Goal: Transaction & Acquisition: Purchase product/service

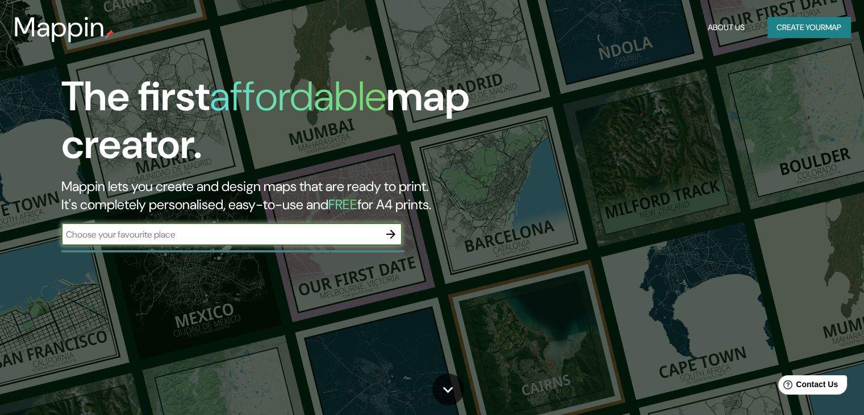
click at [345, 235] on input "text" at bounding box center [220, 234] width 318 height 13
type input "la paz boliovia"
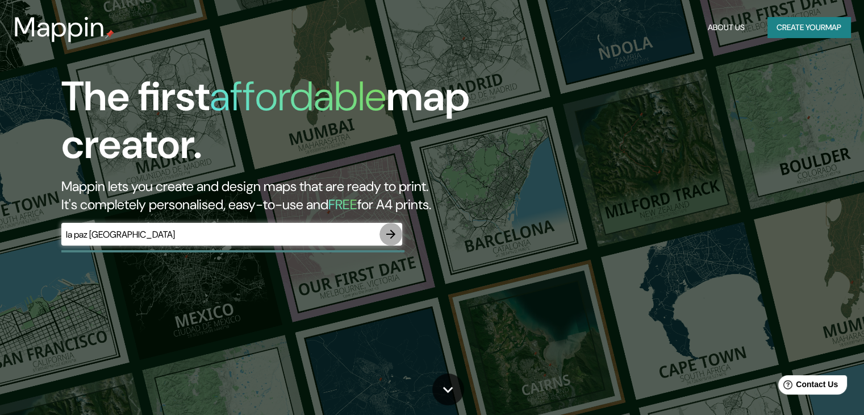
click at [389, 237] on icon "button" at bounding box center [391, 234] width 14 height 14
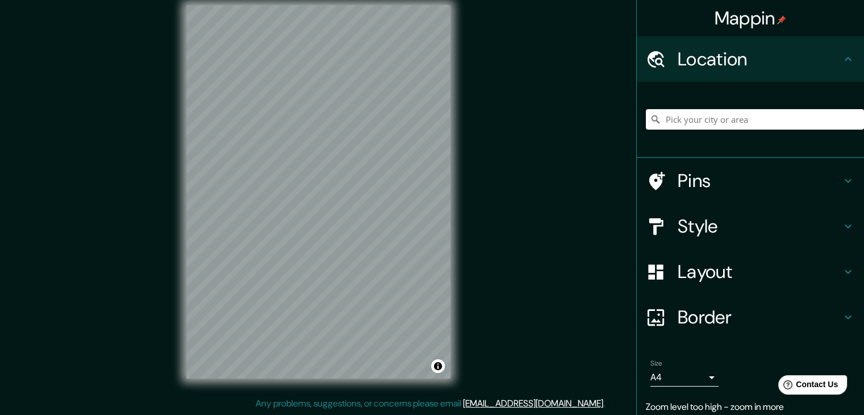
click at [498, 256] on div "Mappin Location Pins Style Layout Border Choose a border. Hint : you can make l…" at bounding box center [432, 201] width 864 height 428
click at [705, 118] on input "Pick your city or area" at bounding box center [755, 119] width 218 height 20
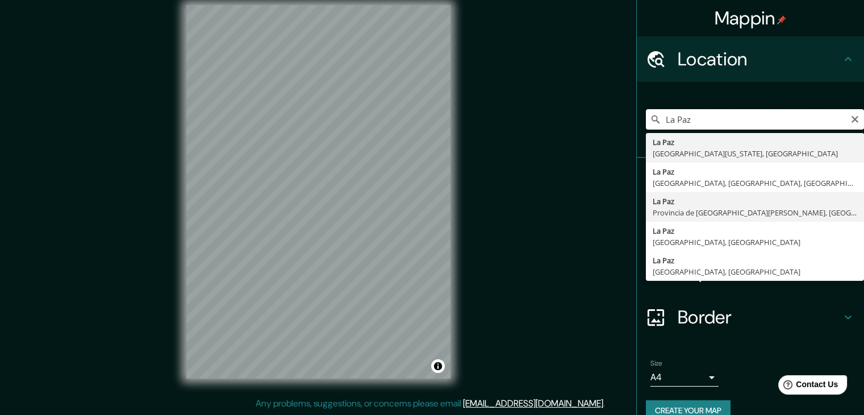
scroll to position [19, 0]
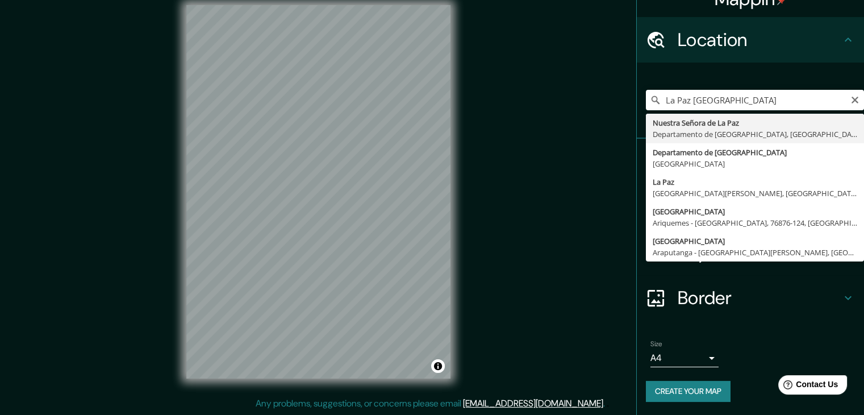
type input "Nuestra Señora de La Paz, Departamento de La Paz, Bolivia"
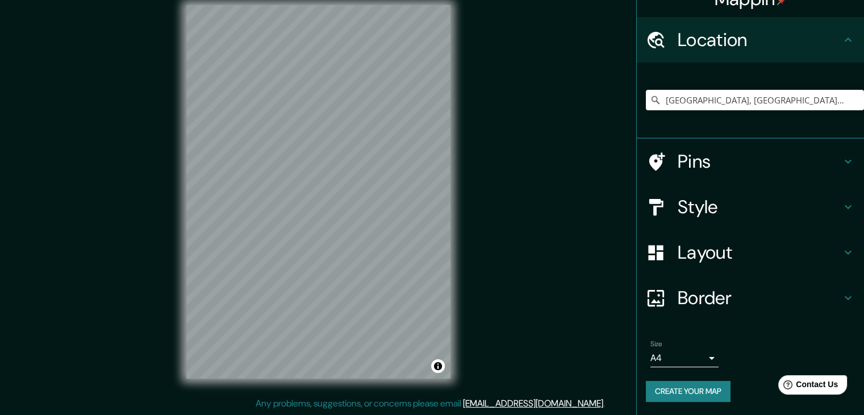
click at [845, 160] on icon at bounding box center [848, 162] width 7 height 4
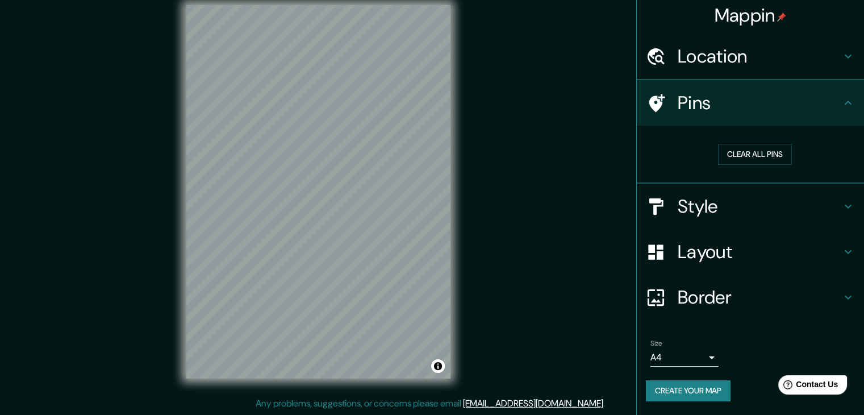
scroll to position [2, 0]
click at [737, 152] on button "Clear all pins" at bounding box center [755, 154] width 74 height 21
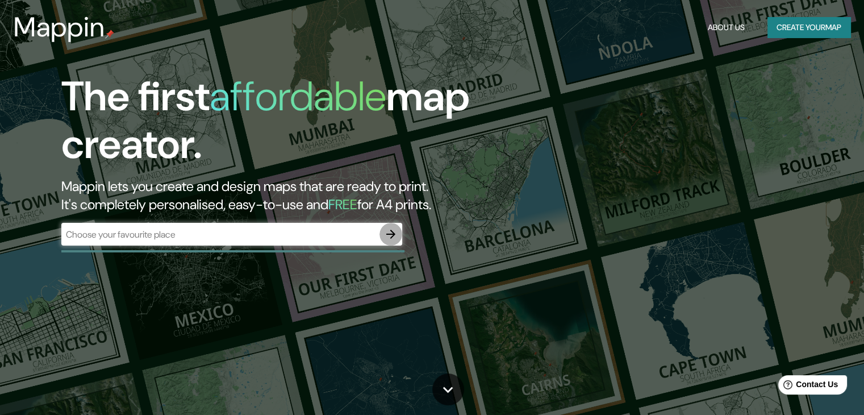
click at [394, 238] on icon "button" at bounding box center [391, 234] width 14 height 14
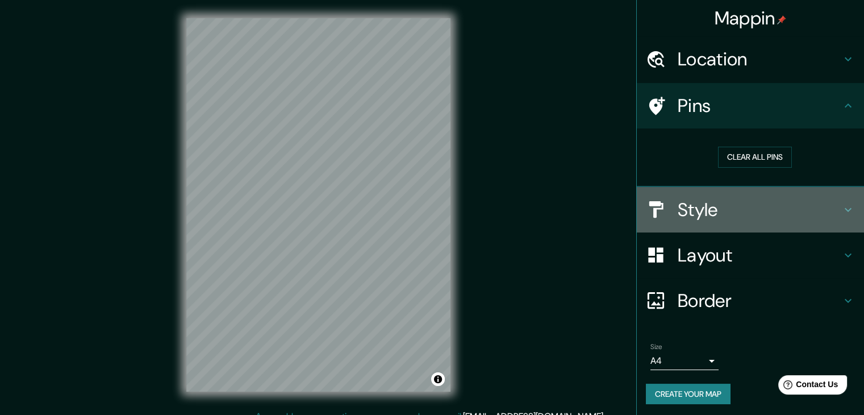
click at [842, 205] on icon at bounding box center [849, 210] width 14 height 14
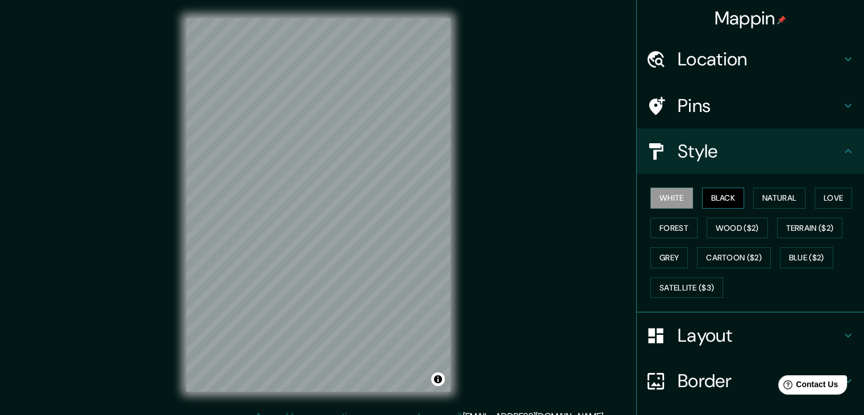
click at [723, 198] on button "Black" at bounding box center [723, 198] width 43 height 21
click at [784, 204] on button "Natural" at bounding box center [780, 198] width 52 height 21
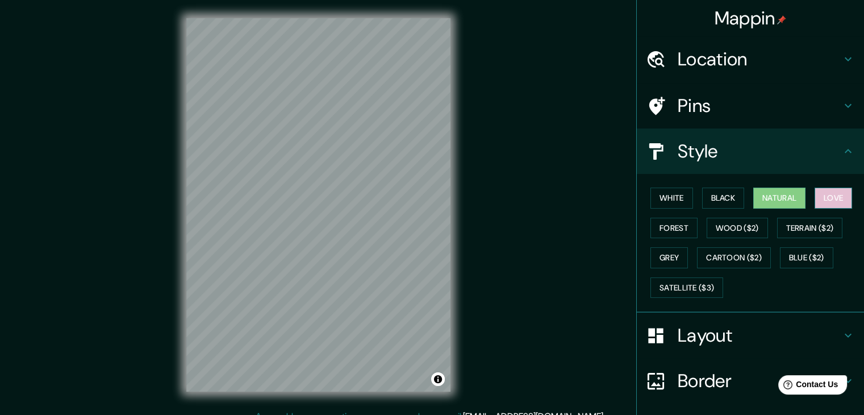
click at [826, 201] on button "Love" at bounding box center [834, 198] width 38 height 21
click at [666, 227] on button "Forest" at bounding box center [674, 228] width 47 height 21
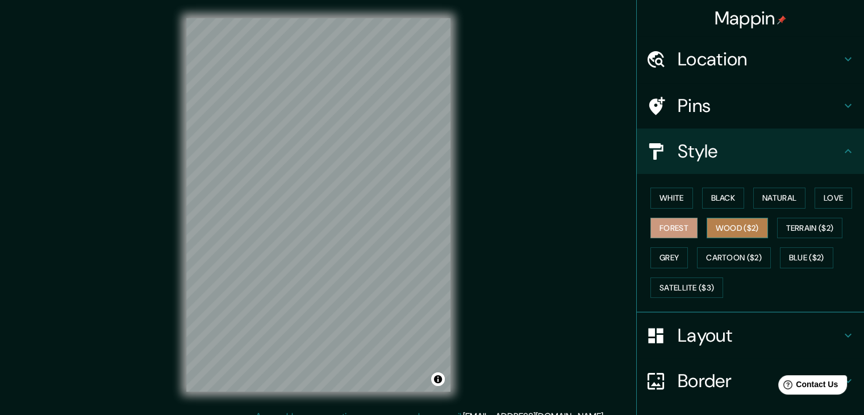
click at [725, 230] on button "Wood ($2)" at bounding box center [737, 228] width 61 height 21
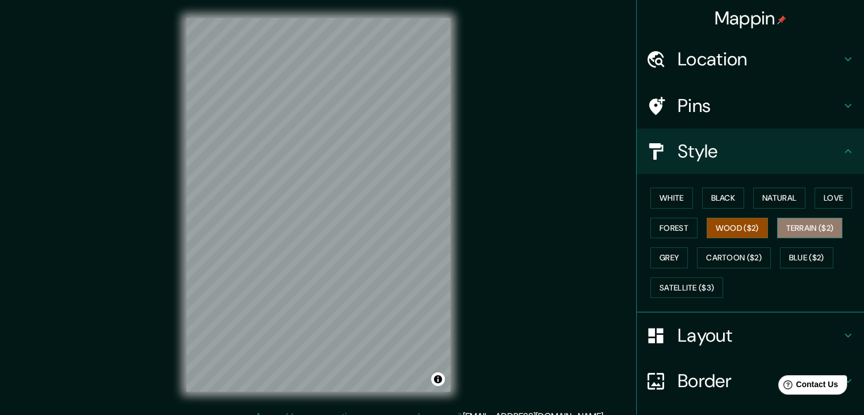
click at [807, 230] on button "Terrain ($2)" at bounding box center [810, 228] width 66 height 21
click at [651, 254] on button "Grey" at bounding box center [670, 257] width 38 height 21
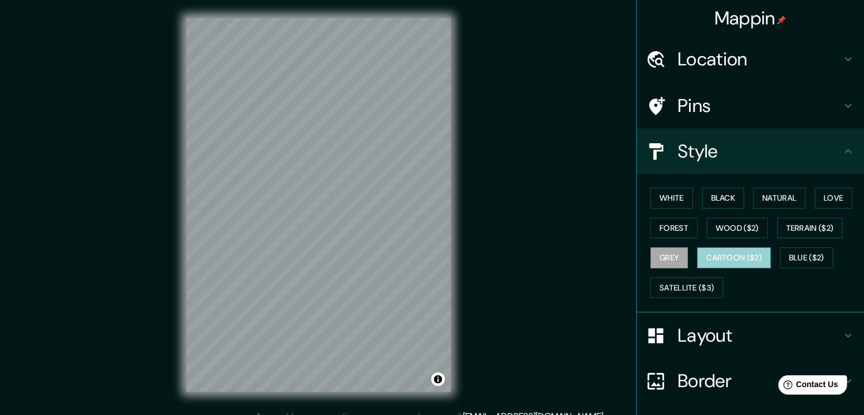
click at [725, 257] on button "Cartoon ($2)" at bounding box center [734, 257] width 74 height 21
click at [798, 261] on button "Blue ($2)" at bounding box center [806, 257] width 53 height 21
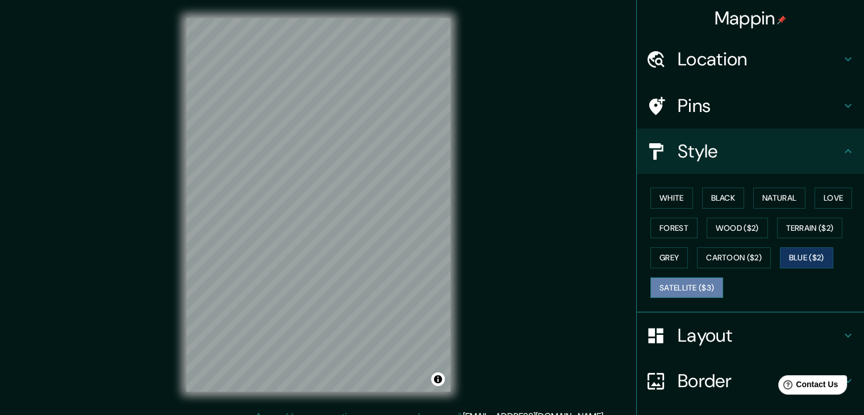
click at [689, 293] on button "Satellite ($3)" at bounding box center [687, 287] width 73 height 21
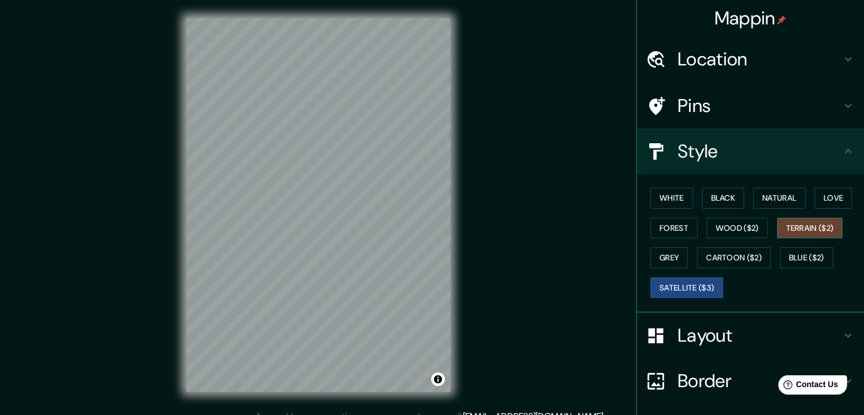
click at [805, 223] on button "Terrain ($2)" at bounding box center [810, 228] width 66 height 21
click at [739, 232] on button "Wood ($2)" at bounding box center [737, 228] width 61 height 21
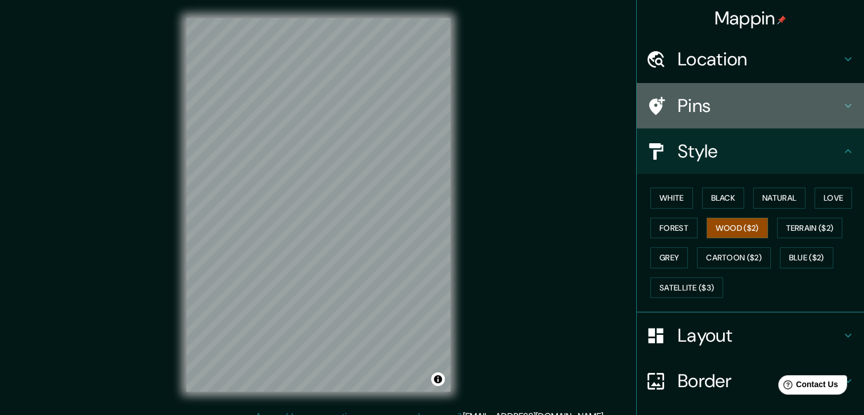
click at [696, 106] on h4 "Pins" at bounding box center [760, 105] width 164 height 23
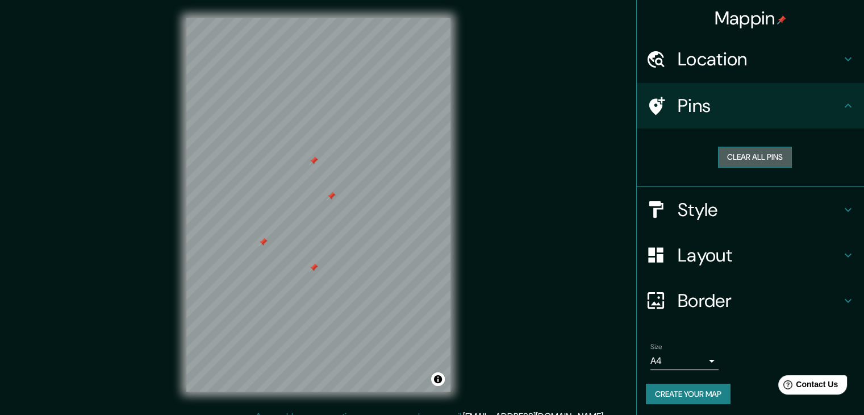
click at [752, 155] on button "Clear all pins" at bounding box center [755, 157] width 74 height 21
click at [738, 152] on button "Clear all pins" at bounding box center [755, 157] width 74 height 21
click at [747, 155] on button "Clear all pins" at bounding box center [755, 157] width 74 height 21
drag, startPoint x: 696, startPoint y: 281, endPoint x: 716, endPoint y: 214, distance: 69.4
click at [716, 214] on ul "Location Pins Clear all pins Style Layout Border Choose a border. Hint : you ca…" at bounding box center [750, 226] width 227 height 381
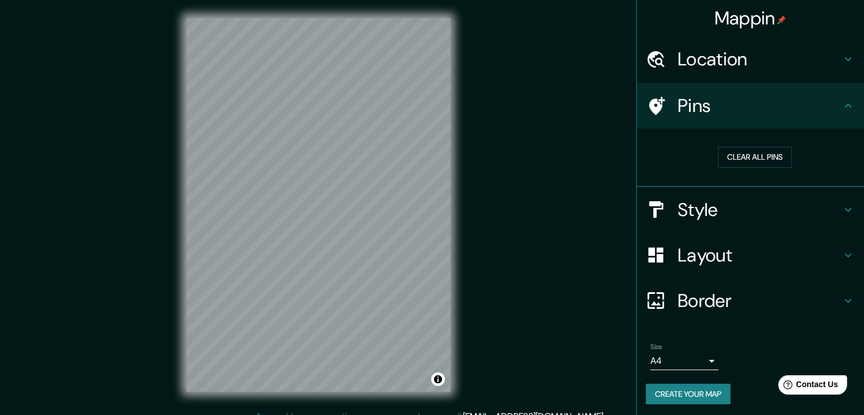
click at [699, 360] on body "Mappin Location Pins Clear all pins Style Layout Border Choose a border. Hint :…" at bounding box center [432, 207] width 864 height 415
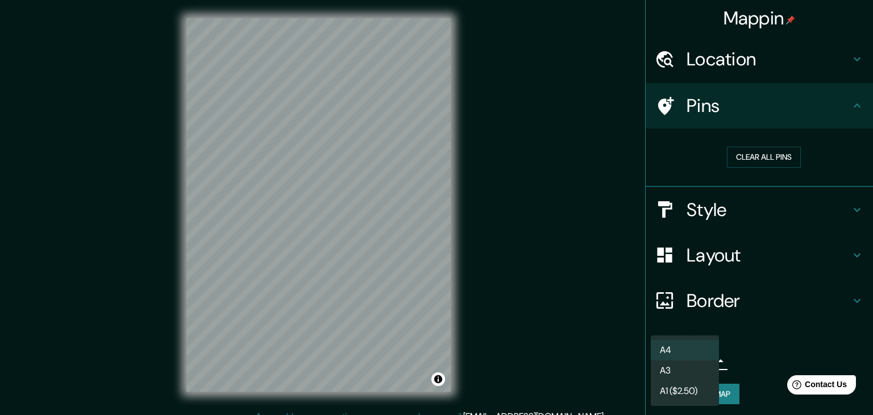
click at [689, 373] on li "A3" at bounding box center [685, 370] width 68 height 20
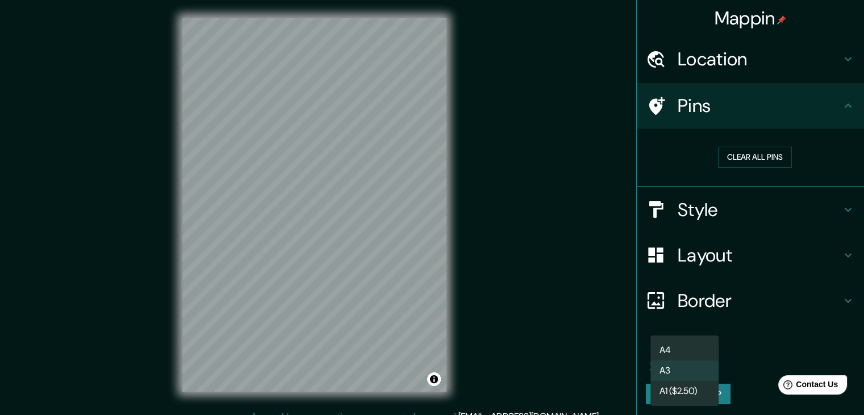
click at [696, 363] on body "Mappin Location Pins Clear all pins Style Layout Border Choose a border. Hint :…" at bounding box center [432, 207] width 864 height 415
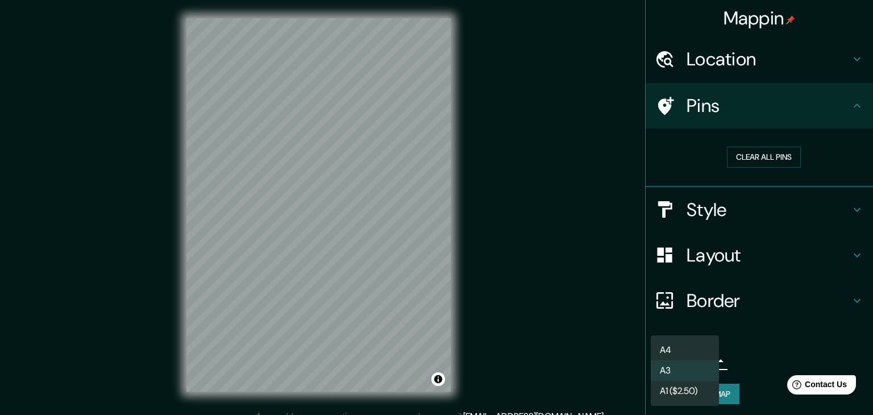
click at [681, 344] on li "A4" at bounding box center [685, 350] width 68 height 20
type input "single"
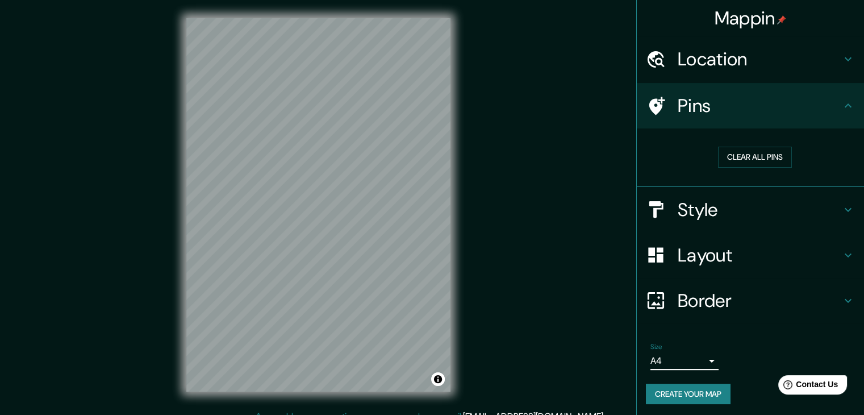
click at [690, 357] on body "Mappin Location Pins Clear all pins Style Layout Border Choose a border. Hint :…" at bounding box center [432, 207] width 864 height 415
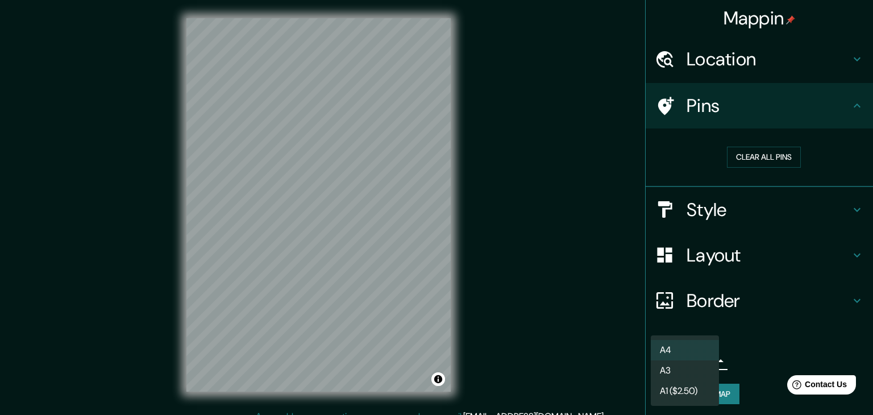
click at [609, 351] on div at bounding box center [436, 207] width 873 height 415
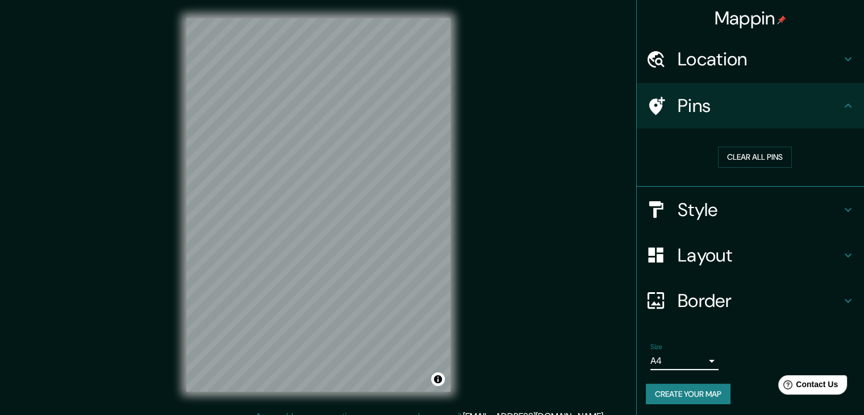
click at [452, 353] on div "© Mapbox © OpenStreetMap Improve this map" at bounding box center [318, 205] width 301 height 410
click at [706, 395] on button "Create your map" at bounding box center [688, 394] width 85 height 21
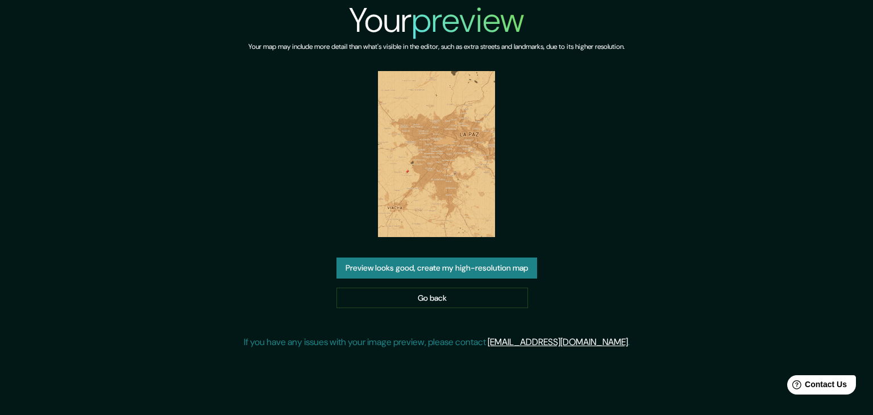
click at [421, 152] on img at bounding box center [437, 154] width 118 height 166
click at [436, 168] on img at bounding box center [437, 154] width 118 height 166
click at [448, 264] on button "Preview looks good, create my high-resolution map" at bounding box center [436, 267] width 201 height 21
click at [431, 299] on link "Go back" at bounding box center [432, 298] width 192 height 21
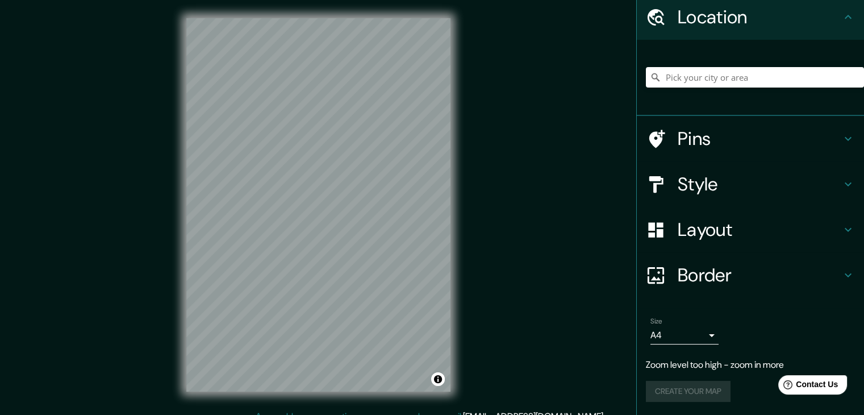
click at [480, 214] on div "Mappin Location Pins Style Layout Border Choose a border. Hint : you can make l…" at bounding box center [432, 214] width 864 height 428
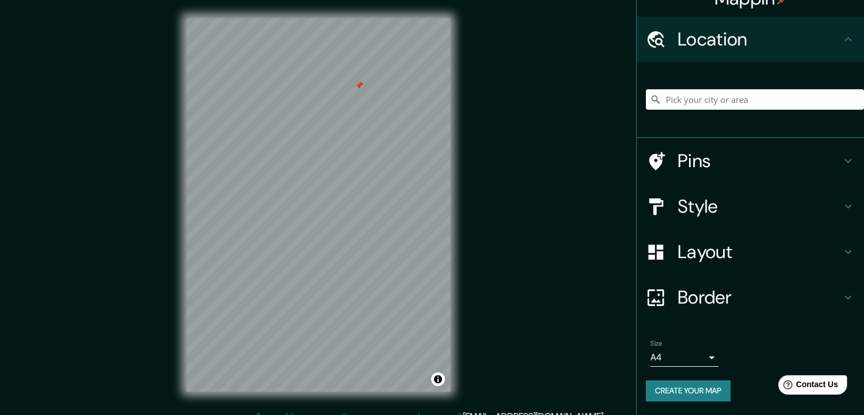
scroll to position [19, 0]
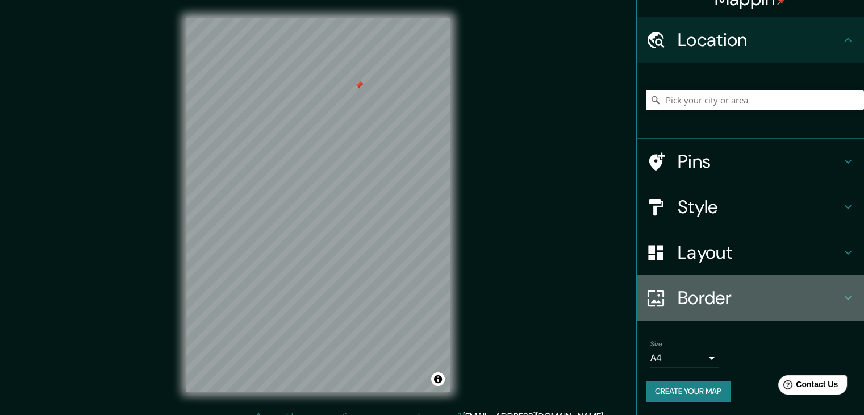
click at [842, 297] on icon at bounding box center [849, 298] width 14 height 14
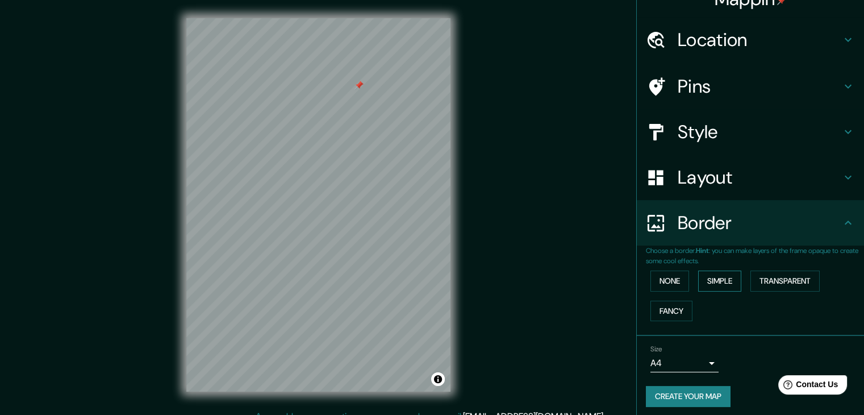
click at [709, 278] on button "Simple" at bounding box center [719, 281] width 43 height 21
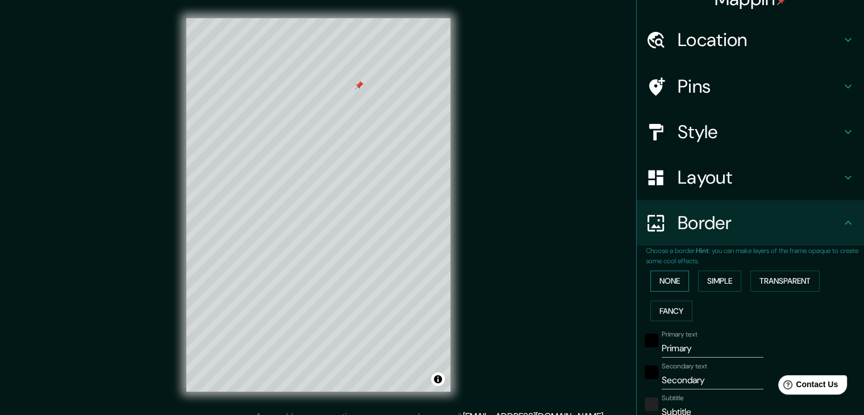
click at [668, 281] on button "None" at bounding box center [670, 281] width 39 height 21
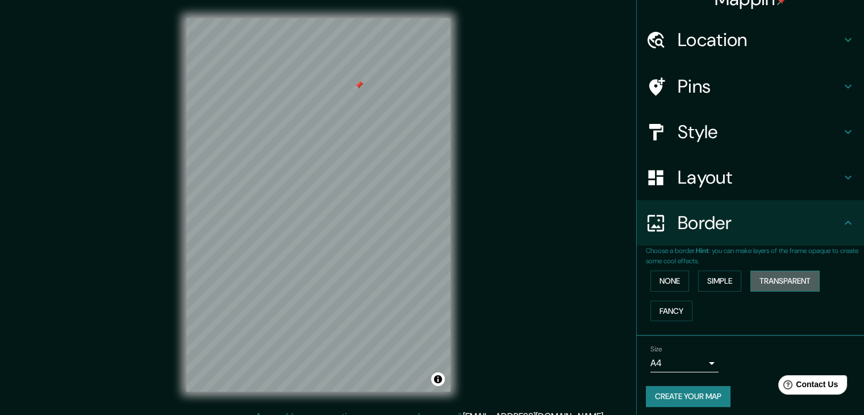
click at [777, 285] on button "Transparent" at bounding box center [785, 281] width 69 height 21
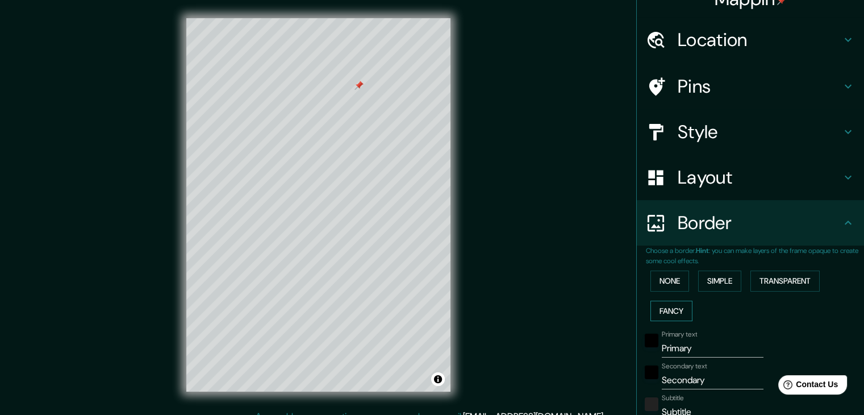
click at [658, 311] on button "Fancy" at bounding box center [672, 311] width 42 height 21
click at [725, 278] on button "Simple" at bounding box center [719, 281] width 43 height 21
click at [666, 278] on button "None" at bounding box center [670, 281] width 39 height 21
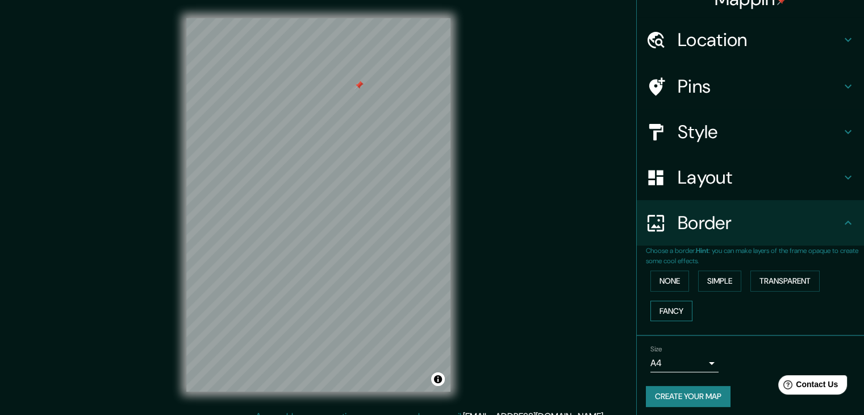
scroll to position [24, 0]
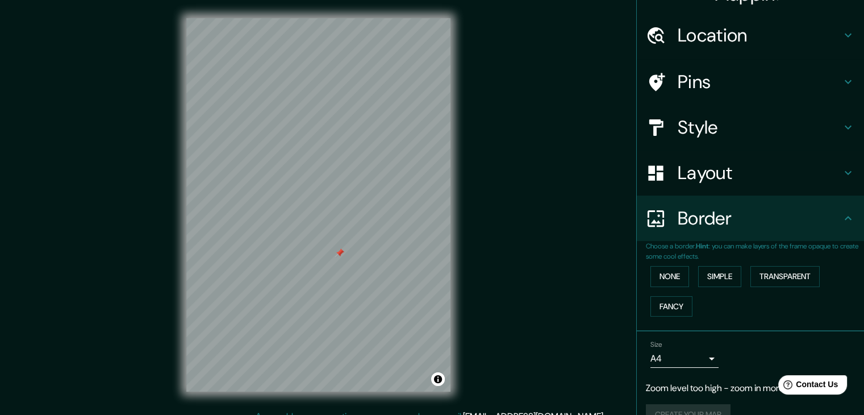
click at [718, 171] on h4 "Layout" at bounding box center [760, 172] width 164 height 23
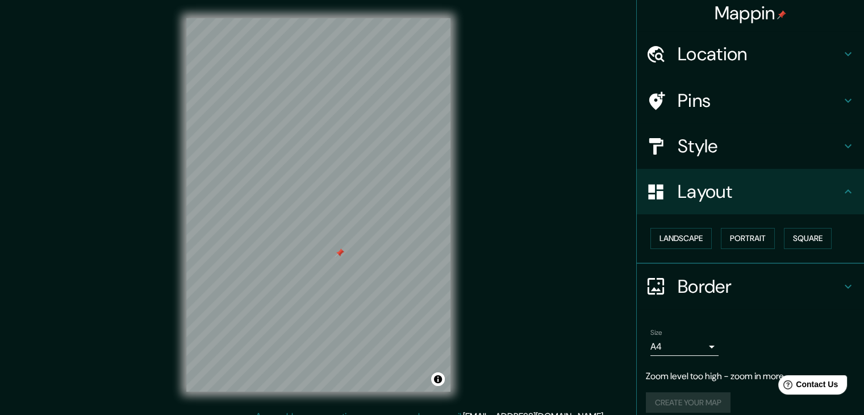
scroll to position [0, 0]
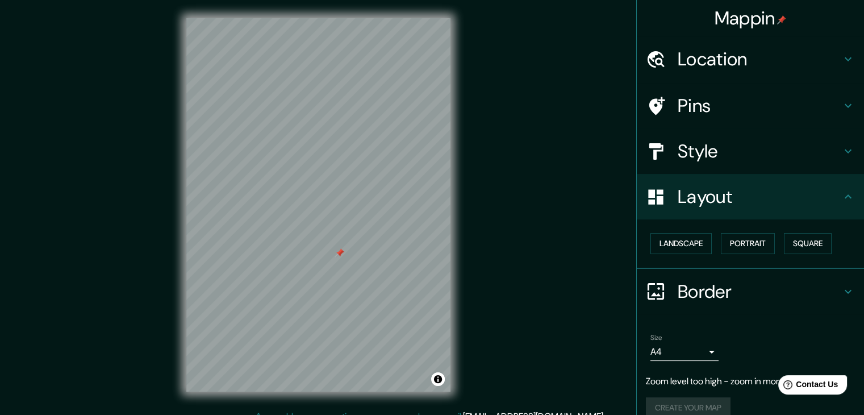
click at [682, 155] on h4 "Style" at bounding box center [760, 151] width 164 height 23
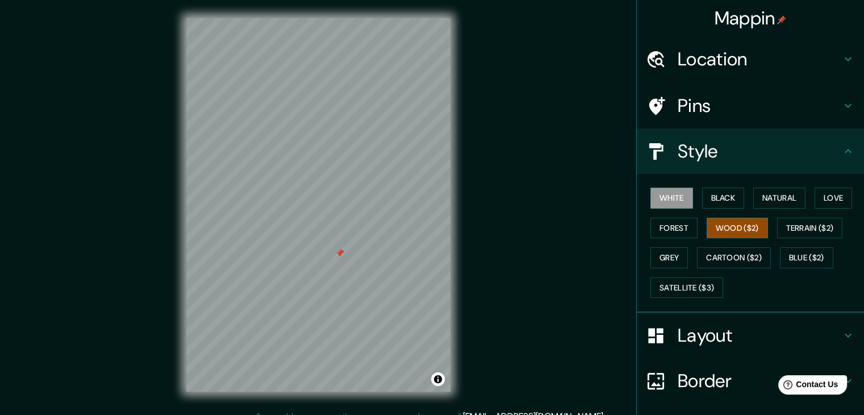
click at [739, 230] on button "Wood ($2)" at bounding box center [737, 228] width 61 height 21
click at [812, 226] on button "Terrain ($2)" at bounding box center [810, 228] width 66 height 21
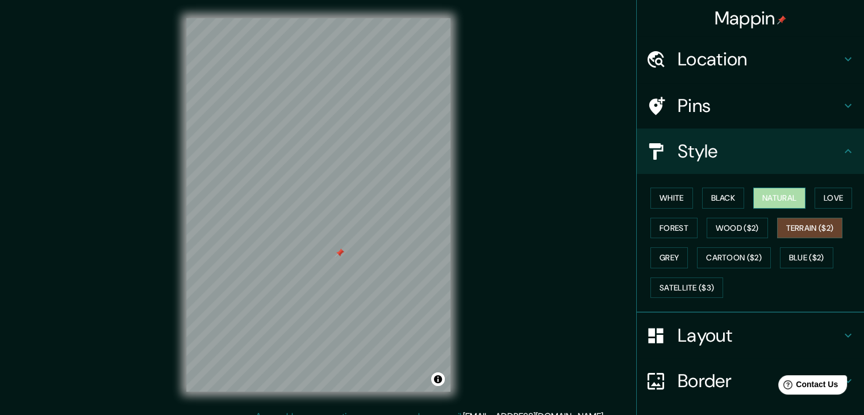
click at [767, 201] on button "Natural" at bounding box center [780, 198] width 52 height 21
click at [712, 202] on button "Black" at bounding box center [723, 198] width 43 height 21
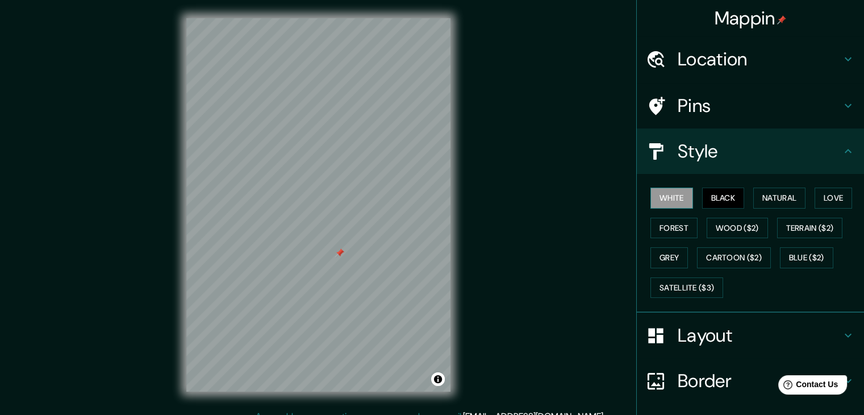
click at [666, 196] on button "White" at bounding box center [672, 198] width 43 height 21
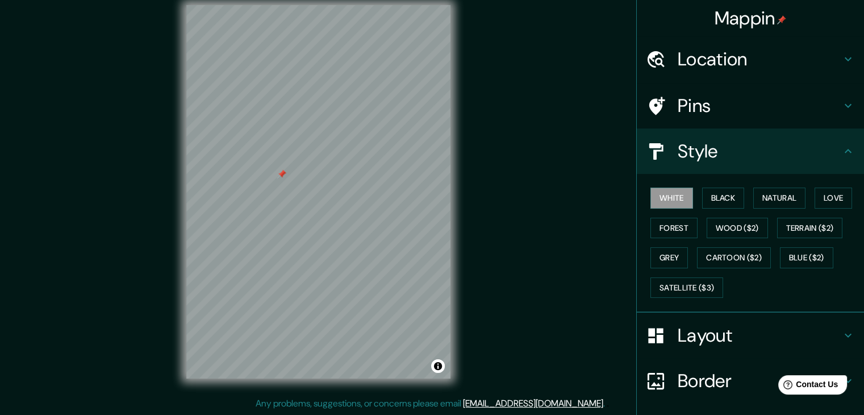
click at [252, 5] on div at bounding box center [318, 5] width 264 height 0
click at [181, 164] on div "© Mapbox © OpenStreetMap Improve this map" at bounding box center [318, 192] width 301 height 410
click at [667, 223] on button "Forest" at bounding box center [674, 228] width 47 height 21
click at [714, 201] on button "Black" at bounding box center [723, 198] width 43 height 21
click at [765, 197] on button "Natural" at bounding box center [780, 198] width 52 height 21
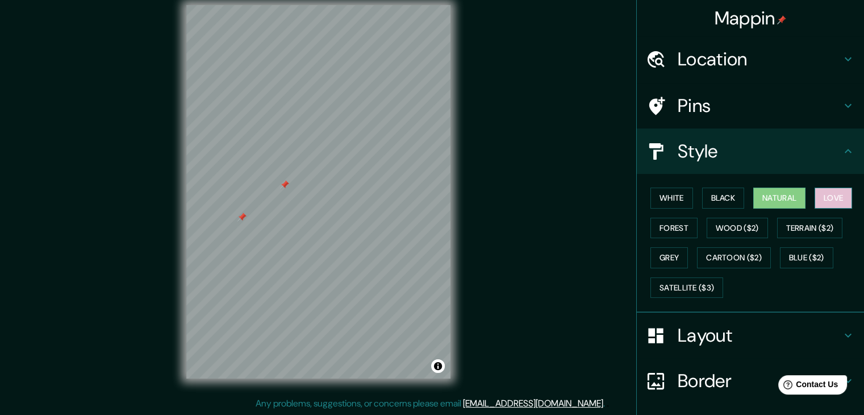
click at [829, 198] on button "Love" at bounding box center [834, 198] width 38 height 21
